Goal: Task Accomplishment & Management: Use online tool/utility

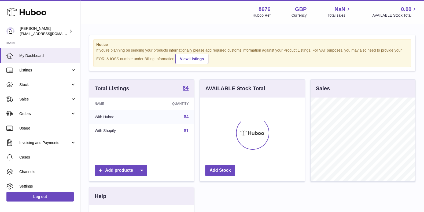
scroll to position [84, 104]
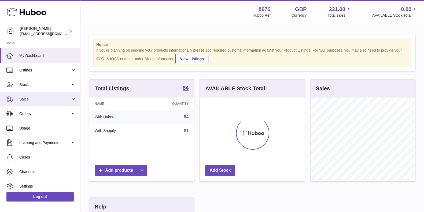
click at [32, 97] on span "Sales" at bounding box center [44, 99] width 51 height 5
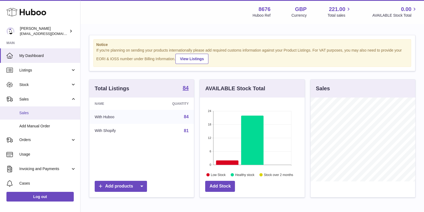
click at [31, 109] on link "Sales" at bounding box center [40, 112] width 80 height 13
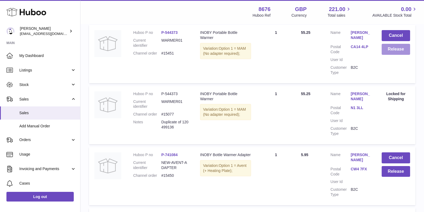
scroll to position [101, 0]
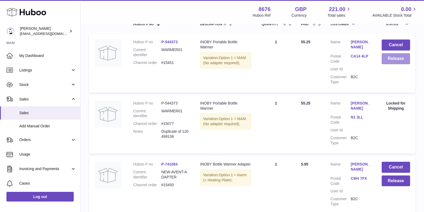
click at [393, 60] on button "Release" at bounding box center [395, 58] width 28 height 11
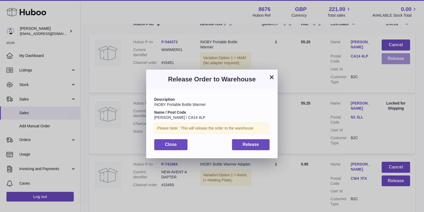
click at [393, 60] on div "× Release Order to Warehouse Description INOBY Portable Bottle Warmer Name / Po…" at bounding box center [212, 114] width 424 height 212
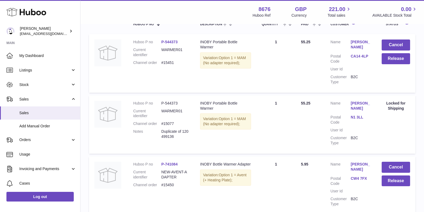
click at [386, 64] on td "Cancel Release" at bounding box center [395, 63] width 39 height 58
click at [390, 61] on button "Release" at bounding box center [395, 58] width 28 height 11
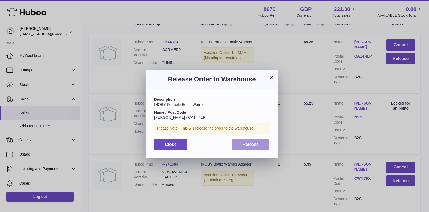
click at [240, 141] on button "Release" at bounding box center [251, 144] width 38 height 11
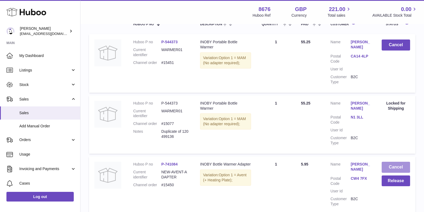
click at [389, 163] on button "Cancel" at bounding box center [395, 166] width 28 height 11
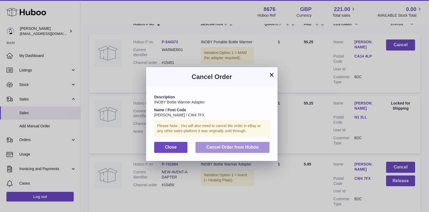
click at [252, 147] on span "Cancel Order from Huboo" at bounding box center [232, 147] width 53 height 5
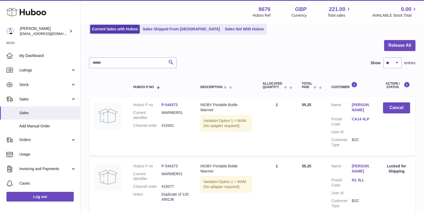
scroll to position [326, 0]
